Goal: Find specific page/section

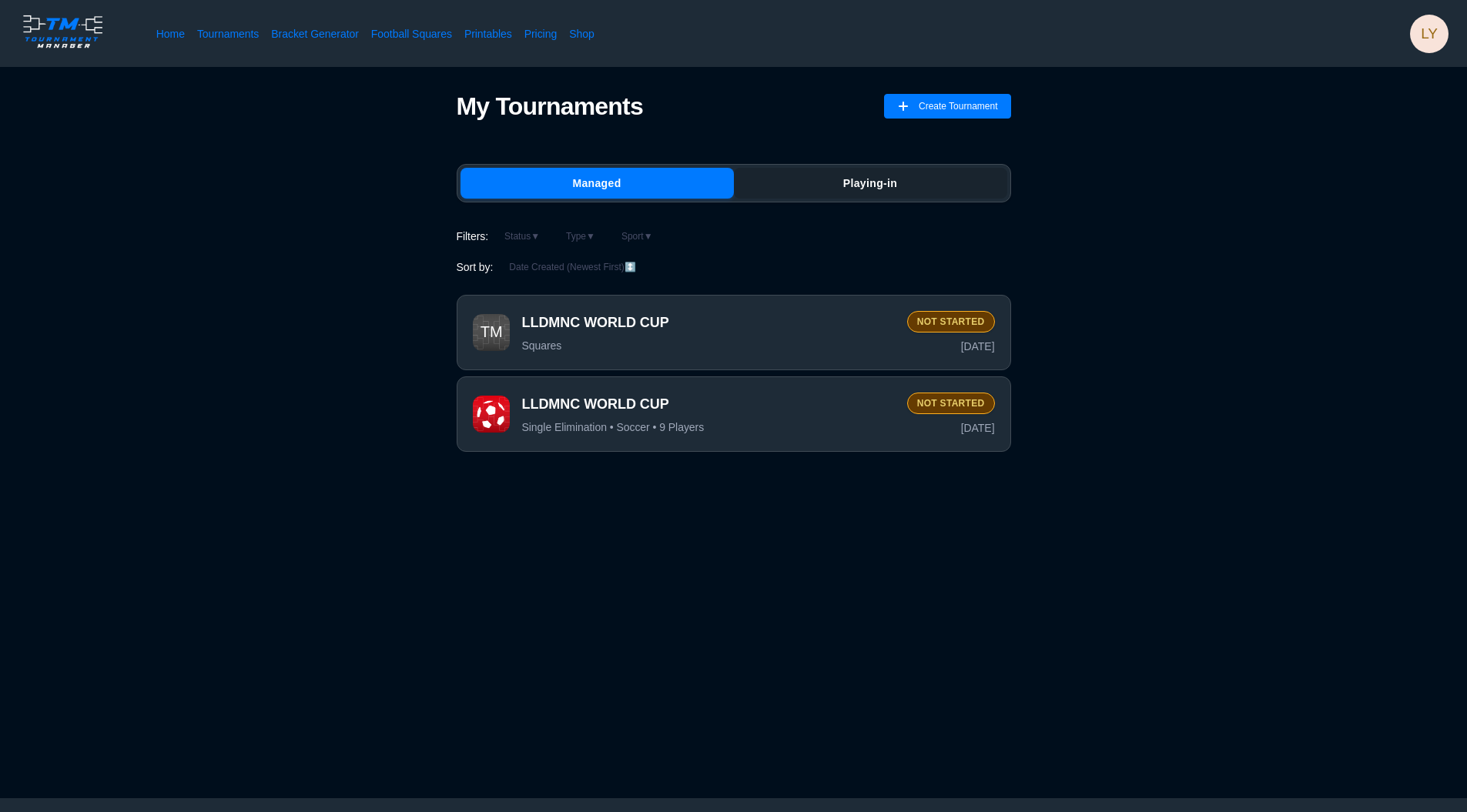
click at [800, 183] on button "Playing-in" at bounding box center [871, 183] width 273 height 31
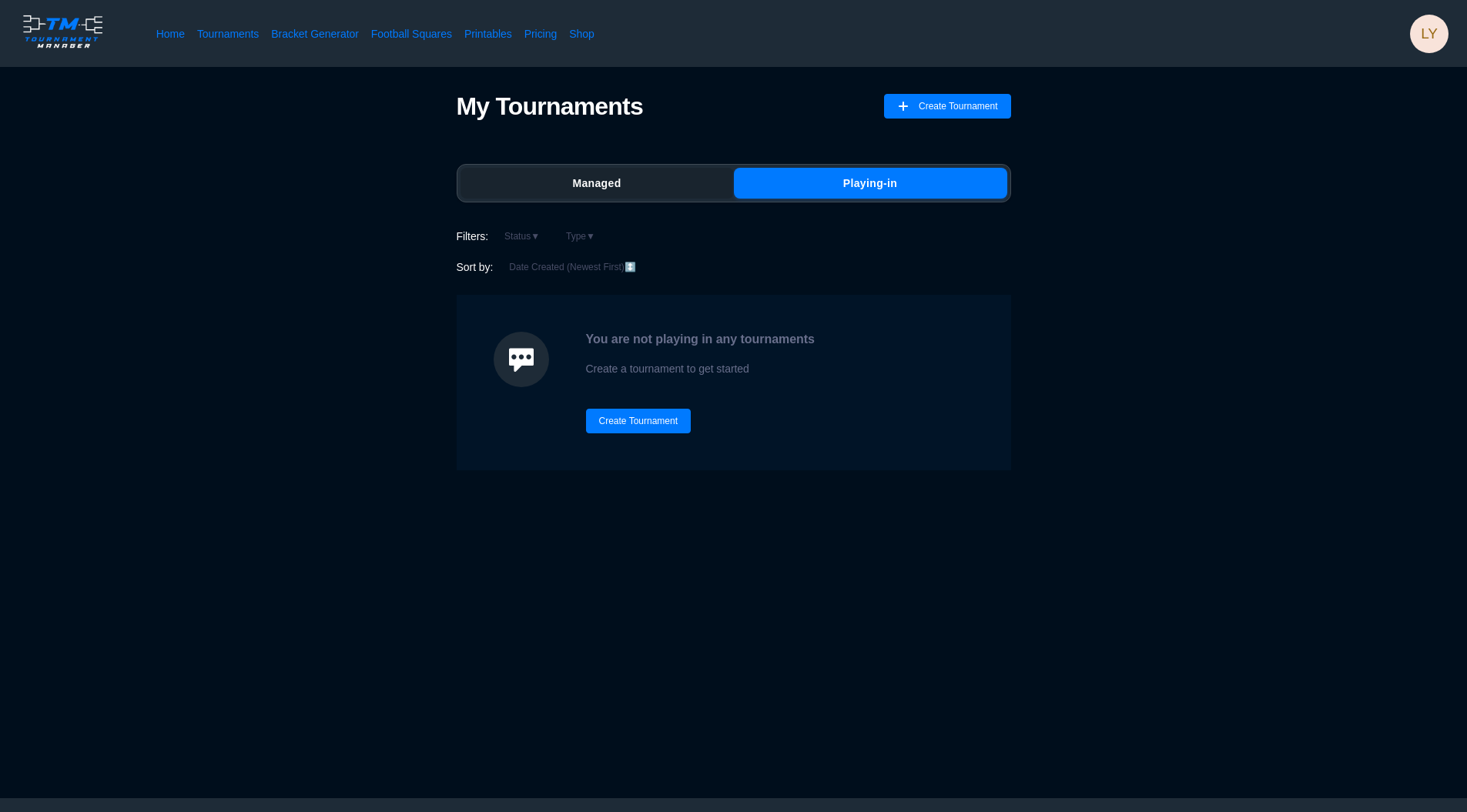
click at [638, 190] on button "Managed" at bounding box center [597, 183] width 273 height 31
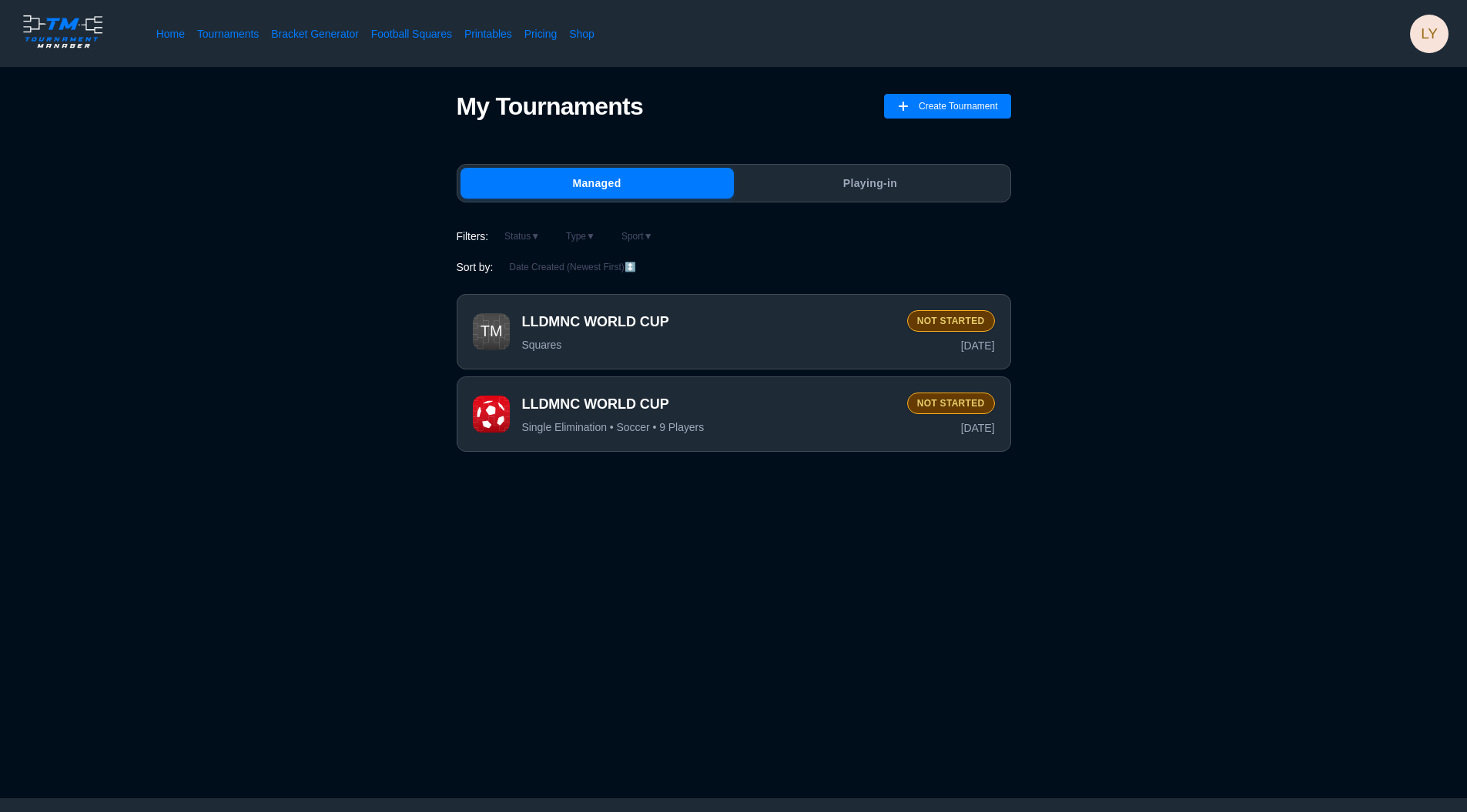
click at [717, 337] on div "LLDMNC WORLD CUP Squares" at bounding box center [709, 333] width 373 height 40
click at [592, 411] on span "LLDMNC WORLD CUP" at bounding box center [709, 402] width 373 height 15
